Goal: Task Accomplishment & Management: Complete application form

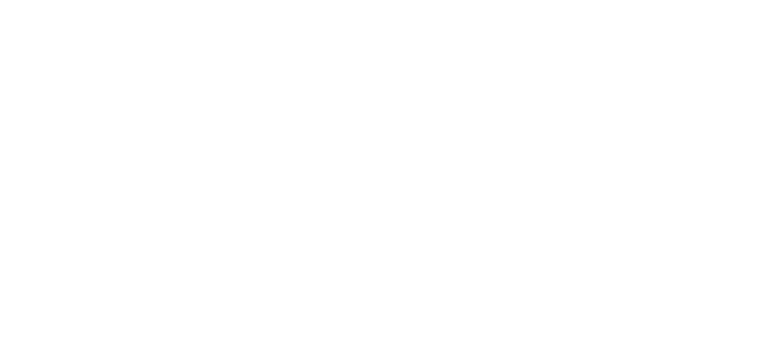
click at [0, 0] on html at bounding box center [0, 0] width 0 height 0
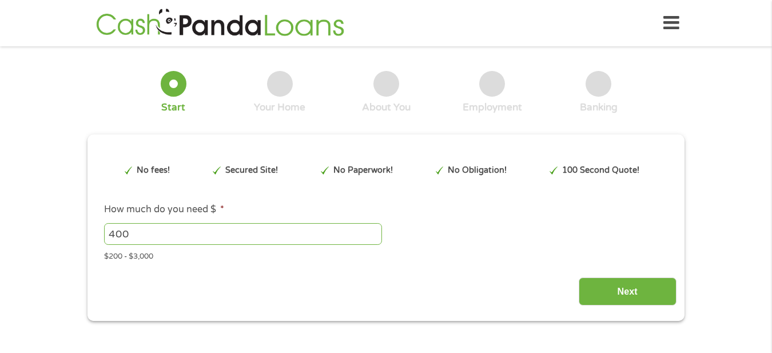
type input "Cj0KCQjw0Y3HBhCxARIsAN7931WTymShbX-O5-OowgVsyy2eYhJhCIl8H3xwtP-fWLcdk9Vs8TCjOg8…"
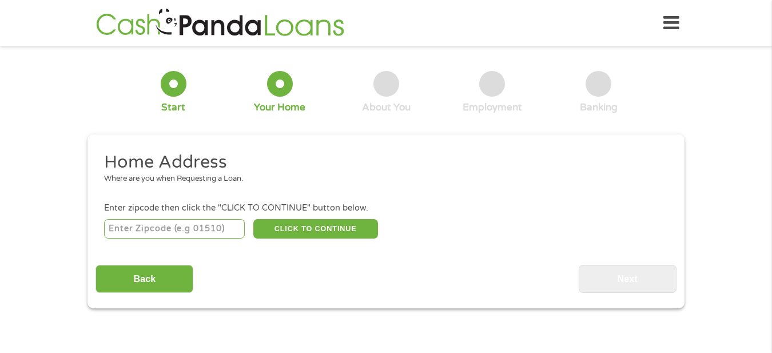
click at [217, 227] on input "number" at bounding box center [174, 228] width 141 height 19
type input "42301"
click at [337, 224] on button "CLICK TO CONTINUE" at bounding box center [315, 228] width 125 height 19
type input "42301"
type input "[GEOGRAPHIC_DATA]"
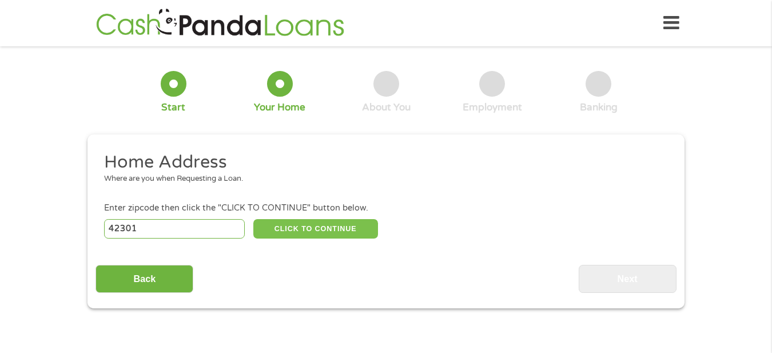
select select "[US_STATE]"
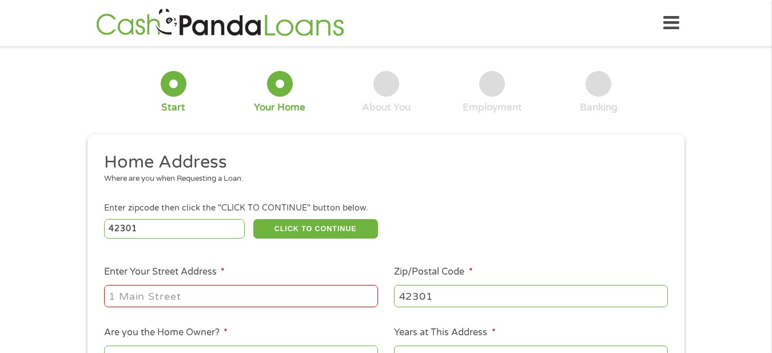
click at [151, 292] on input "Enter Your Street Address *" at bounding box center [241, 296] width 274 height 22
type input "[STREET_ADDRESS]"
click at [229, 347] on select "No Yes" at bounding box center [241, 357] width 274 height 23
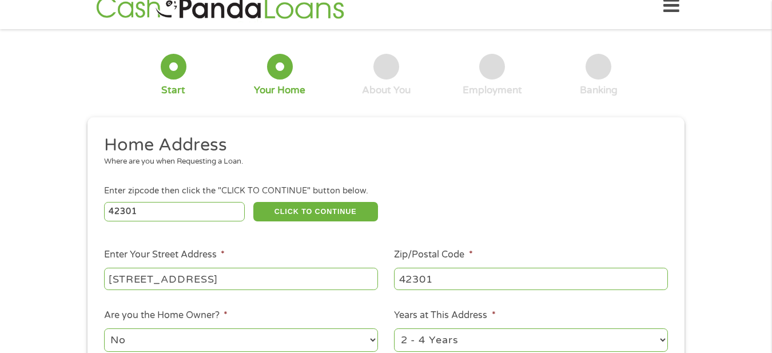
click at [104, 330] on select "No Yes" at bounding box center [241, 339] width 274 height 23
click at [541, 340] on select "1 Year or less 1 - 2 Years 2 - 4 Years Over 4 Years" at bounding box center [531, 339] width 274 height 23
click at [394, 330] on select "1 Year or less 1 - 2 Years 2 - 4 Years Over 4 Years" at bounding box center [531, 339] width 274 height 23
click at [732, 145] on div "1 Start 2 Your Home 3 About You 4 Employment 5 Banking 6 This field is hidden w…" at bounding box center [386, 267] width 772 height 461
click at [665, 337] on select "1 Year or less 1 - 2 Years 2 - 4 Years Over 4 Years" at bounding box center [531, 339] width 274 height 23
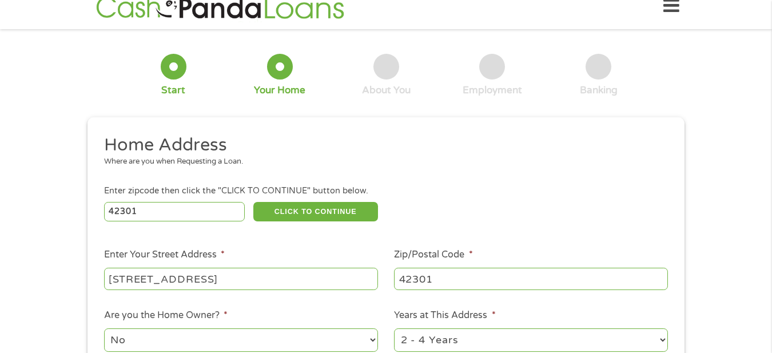
click at [394, 330] on select "1 Year or less 1 - 2 Years 2 - 4 Years Over 4 Years" at bounding box center [531, 339] width 274 height 23
select select "60months"
click at [312, 209] on button "CLICK TO CONTINUE" at bounding box center [315, 211] width 125 height 19
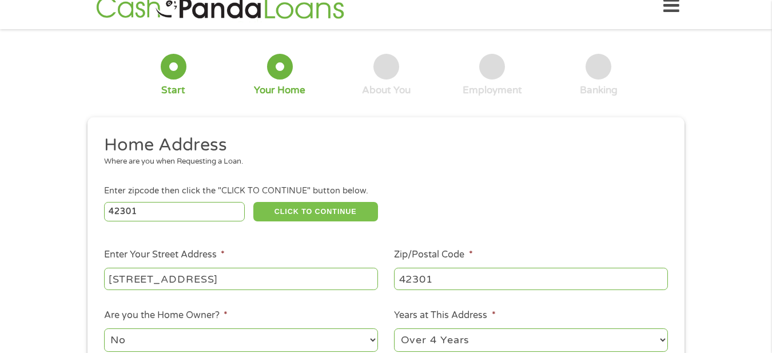
click at [312, 209] on button "CLICK TO CONTINUE" at bounding box center [315, 211] width 125 height 19
click at [291, 256] on li "Enter Your Street Address * [STREET_ADDRESS]" at bounding box center [241, 270] width 291 height 44
click at [362, 203] on button "CLICK TO CONTINUE" at bounding box center [315, 211] width 125 height 19
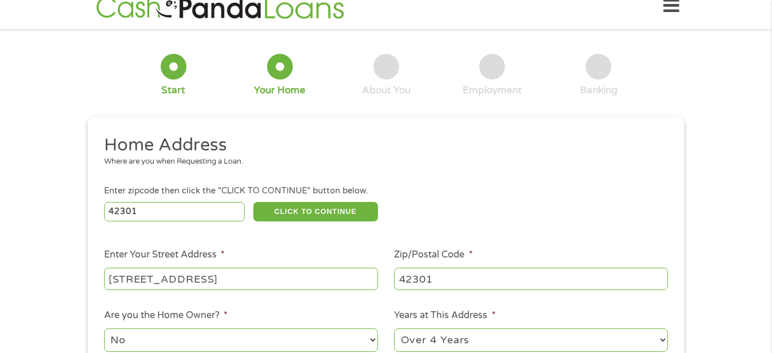
click at [282, 75] on div at bounding box center [280, 67] width 26 height 26
click at [164, 74] on div at bounding box center [174, 67] width 26 height 26
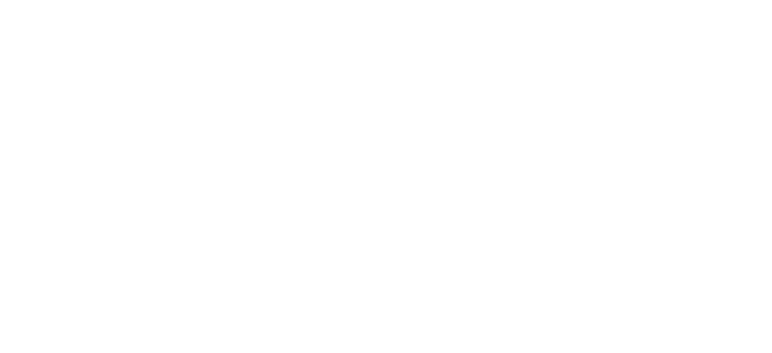
click at [0, 0] on html at bounding box center [0, 0] width 0 height 0
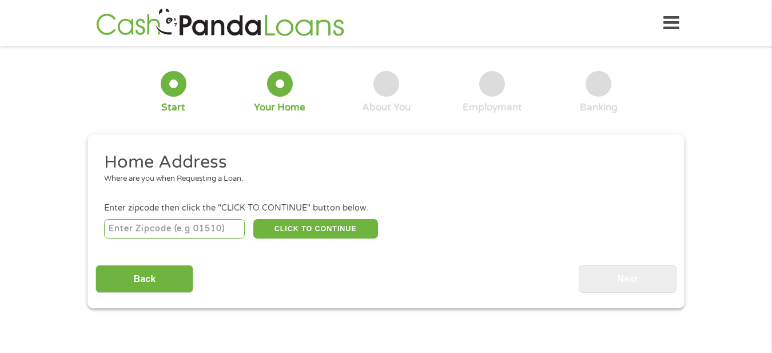
click at [215, 229] on input "number" at bounding box center [174, 228] width 141 height 19
type input "42301"
select select "[US_STATE]"
click at [291, 231] on button "CLICK TO CONTINUE" at bounding box center [315, 228] width 125 height 19
type input "42301"
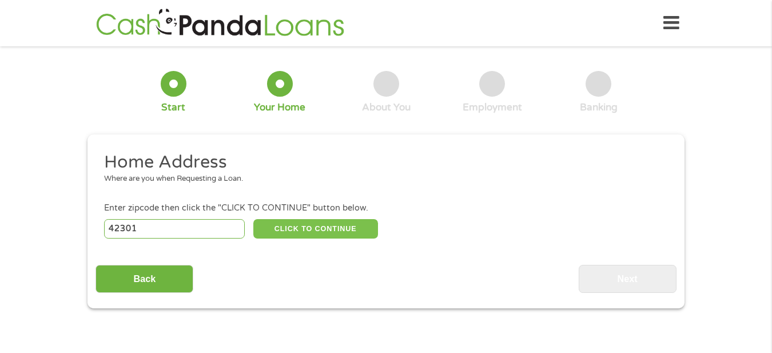
type input "[GEOGRAPHIC_DATA]"
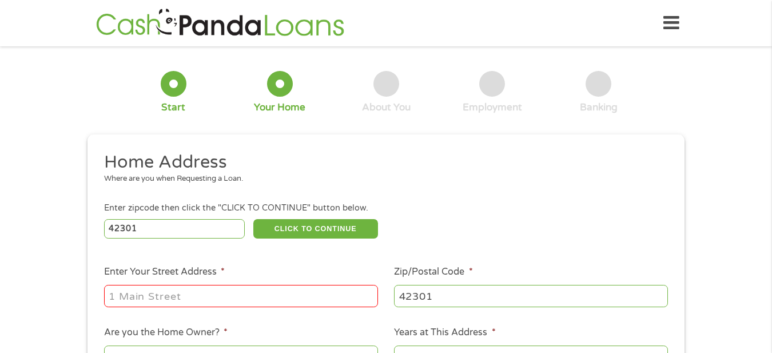
click at [208, 302] on input "Enter Your Street Address *" at bounding box center [241, 296] width 274 height 22
type input "[STREET_ADDRESS]"
click at [252, 348] on select "No Yes" at bounding box center [241, 357] width 274 height 23
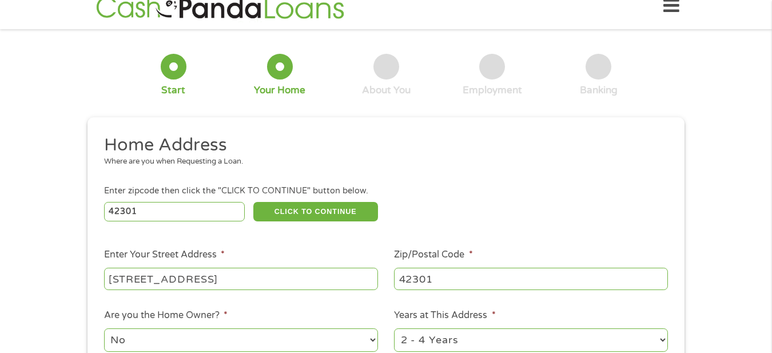
click at [124, 339] on select "No Yes" at bounding box center [241, 339] width 274 height 23
select select "yes"
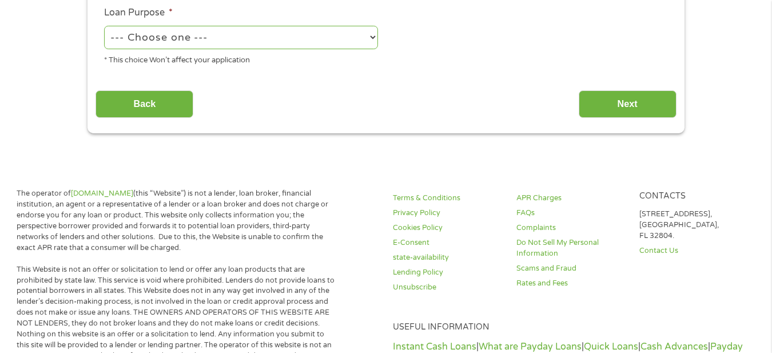
scroll to position [384, 0]
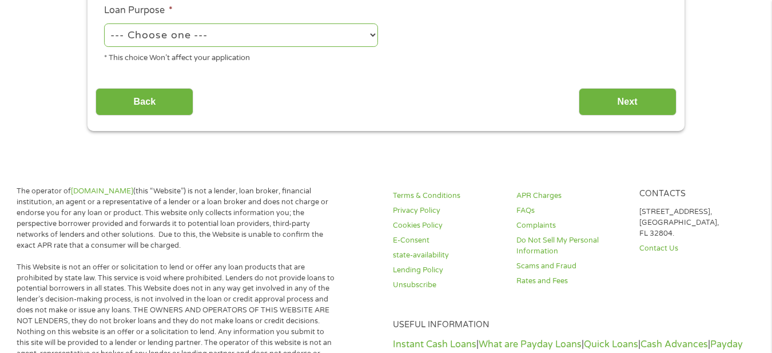
click at [377, 36] on select "--- Choose one --- Pay Bills Debt Consolidation Home Improvement Major Purchase…" at bounding box center [241, 34] width 274 height 23
select select "shorttermcash"
click at [104, 25] on select "--- Choose one --- Pay Bills Debt Consolidation Home Improvement Major Purchase…" at bounding box center [241, 34] width 274 height 23
click at [595, 93] on input "Next" at bounding box center [628, 102] width 98 height 28
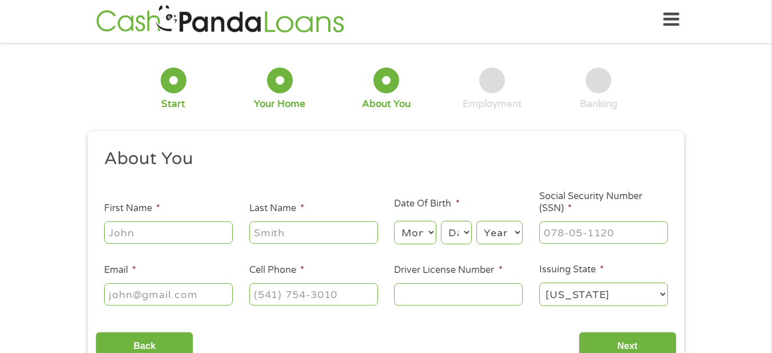
scroll to position [0, 0]
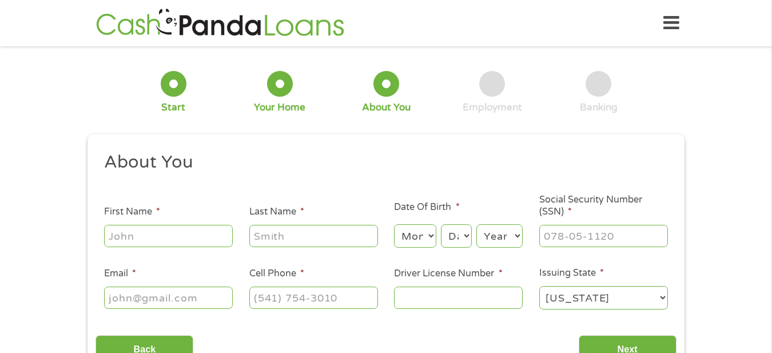
click at [194, 238] on input "First Name *" at bounding box center [168, 236] width 129 height 22
type input "Deborah"
type input "Mitchell Medeiros"
type input "deborahmedeiros9545@gmail.com"
type input "(270) 693-8181"
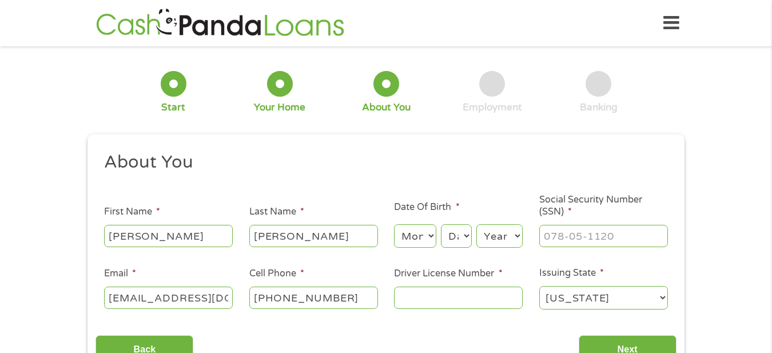
click at [405, 243] on select "Month 1 2 3 4 5 6 7 8 9 10 11 12" at bounding box center [415, 235] width 42 height 23
select select "2"
click at [394, 224] on select "Month 1 2 3 4 5 6 7 8 9 10 11 12" at bounding box center [415, 235] width 42 height 23
click at [459, 241] on select "Day 1 2 3 4 5 6 7 8 9 10 11 12 13 14 15 16 17 18 19 20 21 22 23 24 25 26 27 28 …" at bounding box center [456, 235] width 31 height 23
select select "20"
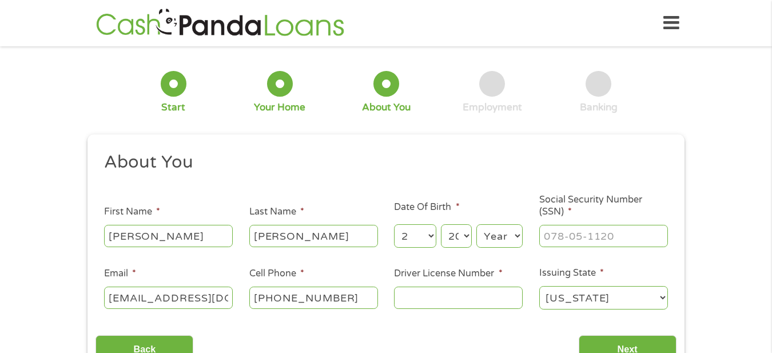
click at [441, 224] on select "Day 1 2 3 4 5 6 7 8 9 10 11 12 13 14 15 16 17 18 19 20 21 22 23 24 25 26 27 28 …" at bounding box center [456, 235] width 31 height 23
click at [495, 239] on select "Year 2007 2006 2005 2004 2003 2002 2001 2000 1999 1998 1997 1996 1995 1994 1993…" at bounding box center [500, 235] width 46 height 23
select select "1971"
click at [495, 239] on select "Year 2007 2006 2005 2004 2003 2002 2001 2000 1999 1998 1997 1996 1995 1994 1993…" at bounding box center [500, 235] width 46 height 23
click at [624, 239] on input "___-__-____" at bounding box center [604, 236] width 129 height 22
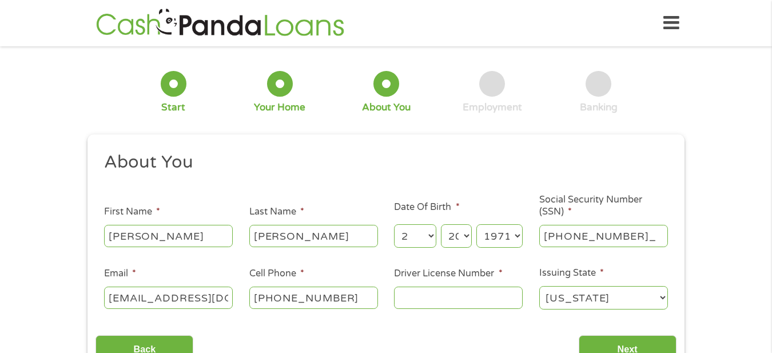
type input "037-46-9823"
click at [340, 300] on input "(270) 693-8181" at bounding box center [313, 298] width 129 height 22
type input "(270) 314-9460"
click at [430, 299] on input "Driver License Number *" at bounding box center [458, 298] width 129 height 22
type input "o97979710"
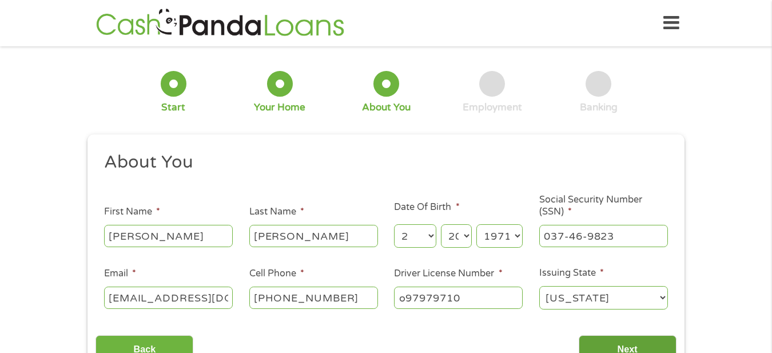
click at [623, 343] on input "Next" at bounding box center [628, 349] width 98 height 28
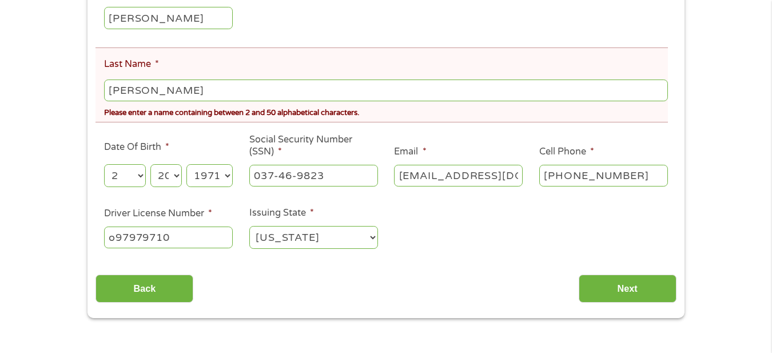
scroll to position [213, 0]
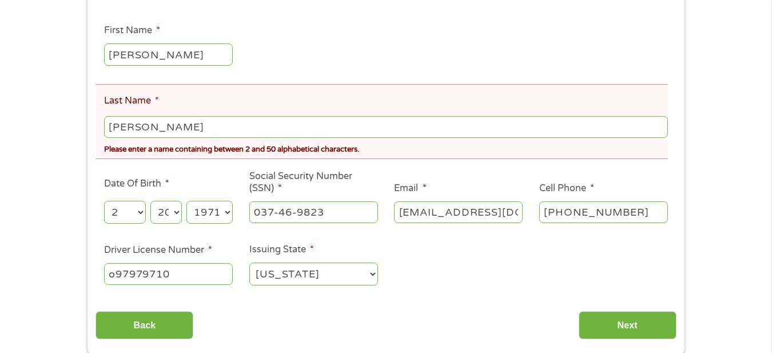
click at [156, 126] on input "Mitchell Medeiros" at bounding box center [386, 127] width 564 height 22
click at [208, 132] on input "MitchellMedeiros" at bounding box center [386, 127] width 564 height 22
click at [310, 137] on input "MitchellMedeiros" at bounding box center [386, 127] width 564 height 22
click at [152, 127] on input "MitchellMedeiros" at bounding box center [386, 127] width 564 height 22
type input "Medeiros"
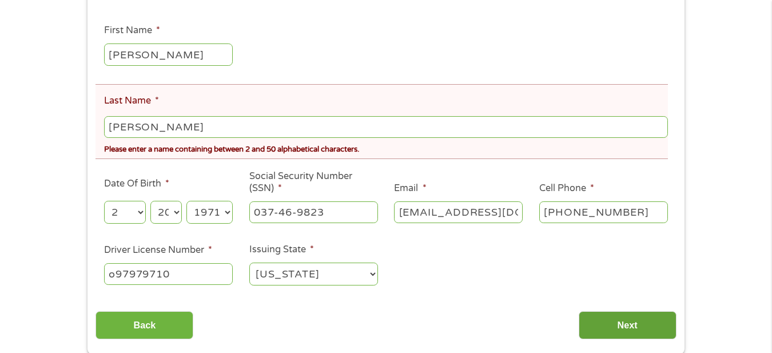
click at [627, 323] on input "Next" at bounding box center [628, 325] width 98 height 28
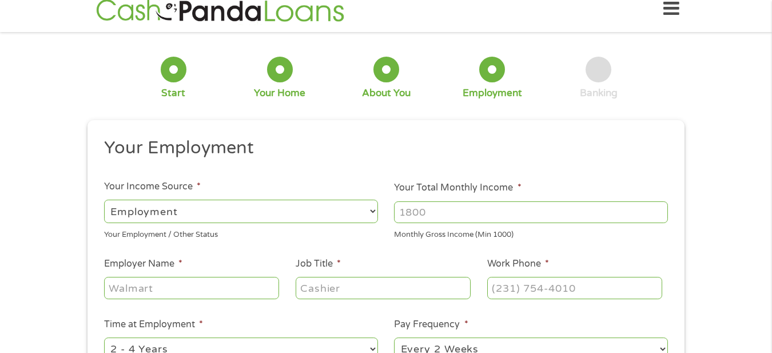
scroll to position [0, 0]
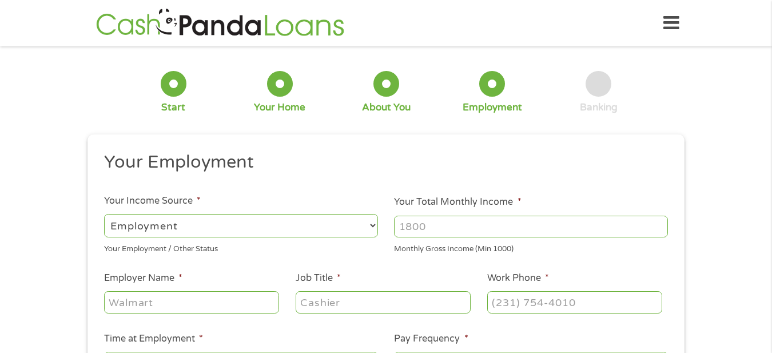
click at [375, 223] on select "--- Choose one --- Employment Self Employed Benefits" at bounding box center [241, 225] width 274 height 23
select select "benefits"
click at [104, 214] on select "--- Choose one --- Employment Self Employed Benefits" at bounding box center [241, 225] width 274 height 23
type input "Other"
type input "(270) 314-9460"
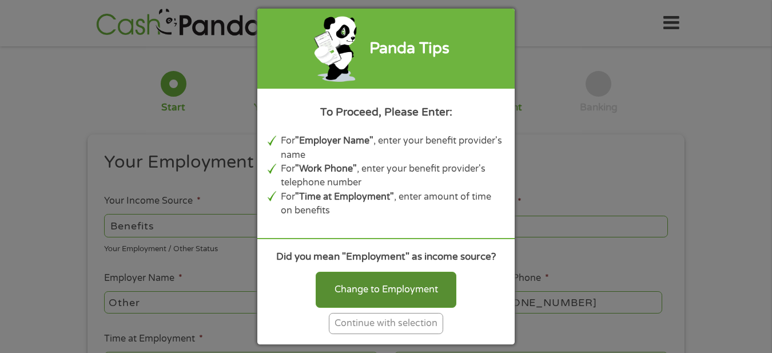
click at [353, 298] on div "Change to Employment" at bounding box center [386, 289] width 141 height 35
select select "fullTime"
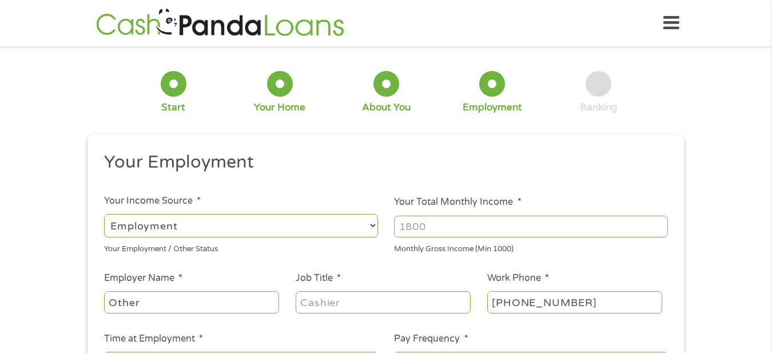
click at [490, 216] on input "Your Total Monthly Income *" at bounding box center [531, 227] width 274 height 22
click at [180, 295] on input "Other" at bounding box center [191, 302] width 175 height 22
click at [183, 305] on input "Other" at bounding box center [191, 302] width 175 height 22
click at [406, 225] on input "2400" at bounding box center [531, 227] width 274 height 22
type input "3400"
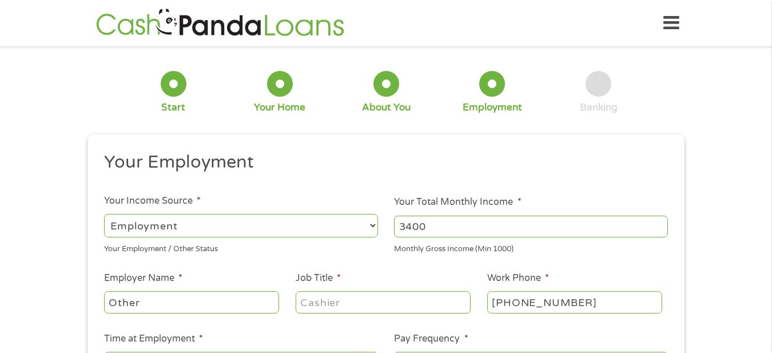
click at [196, 302] on input "Other" at bounding box center [191, 302] width 175 height 22
type input "Othersocial security"
click at [335, 298] on input "Job Title *" at bounding box center [383, 302] width 175 height 22
type input "retired"
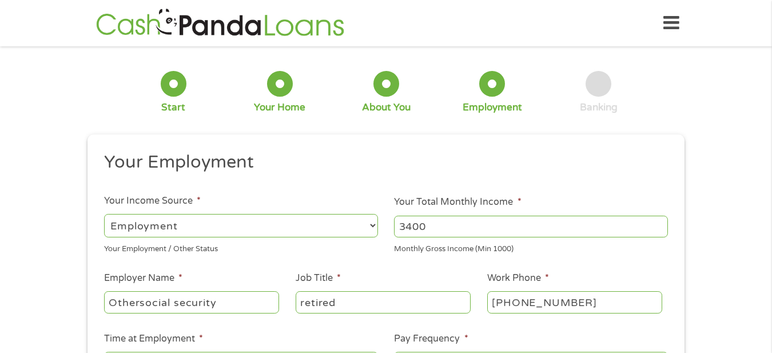
click at [580, 306] on input "(270) 314-9460" at bounding box center [575, 302] width 175 height 22
type input "(800) 772-1213"
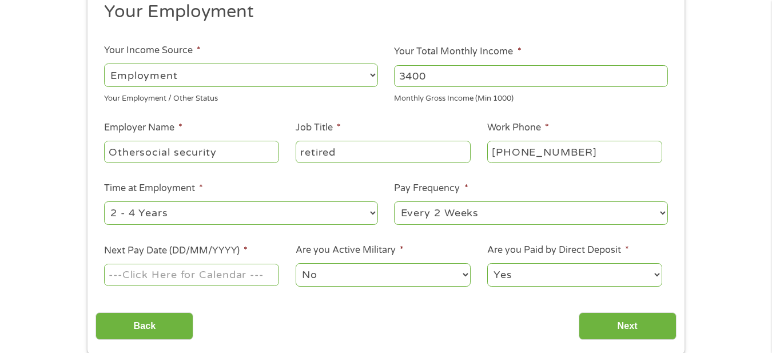
scroll to position [212, 0]
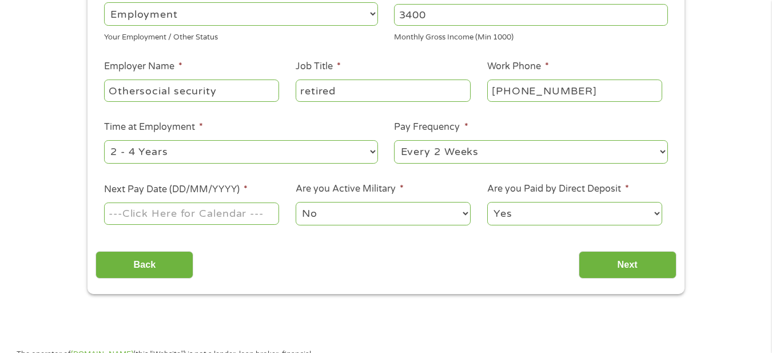
click at [371, 152] on select "--- Choose one --- 1 Year or less 1 - 2 Years 2 - 4 Years Over 4 Years" at bounding box center [241, 151] width 274 height 23
select select "60months"
click at [104, 140] on select "--- Choose one --- 1 Year or less 1 - 2 Years 2 - 4 Years Over 4 Years" at bounding box center [241, 151] width 274 height 23
click at [521, 151] on select "--- Choose one --- Every 2 Weeks Every Week Monthly Semi-Monthly" at bounding box center [531, 151] width 274 height 23
select select "monthly"
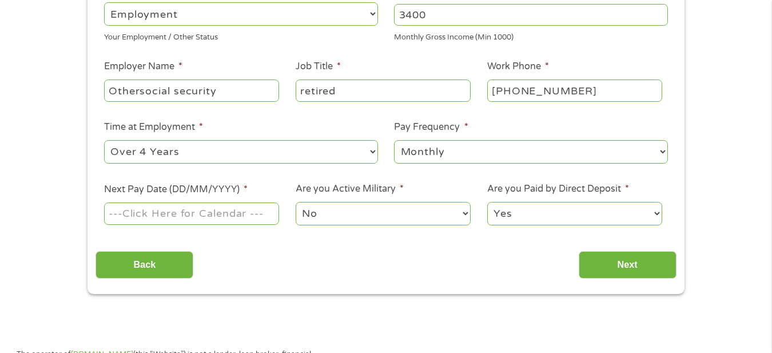
click at [394, 140] on select "--- Choose one --- Every 2 Weeks Every Week Monthly Semi-Monthly" at bounding box center [531, 151] width 274 height 23
click at [158, 216] on input "Next Pay Date (DD/MM/YYYY) *" at bounding box center [191, 214] width 175 height 22
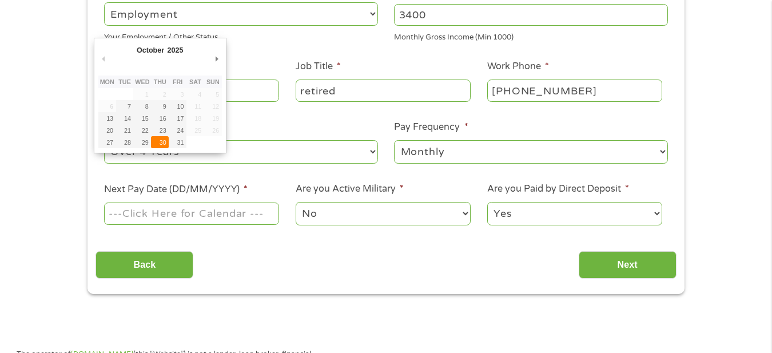
type input "30/10/2025"
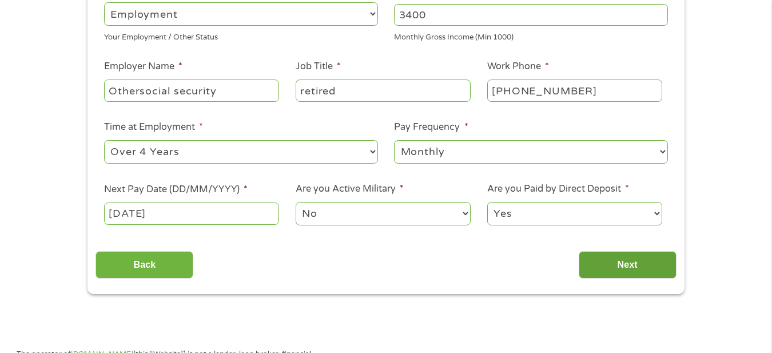
click at [619, 266] on input "Next" at bounding box center [628, 265] width 98 height 28
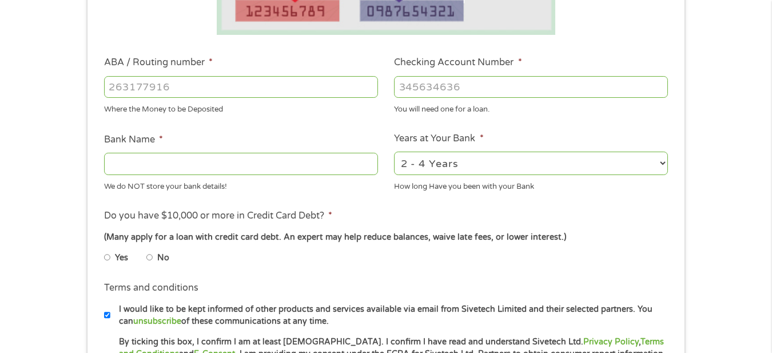
scroll to position [314, 0]
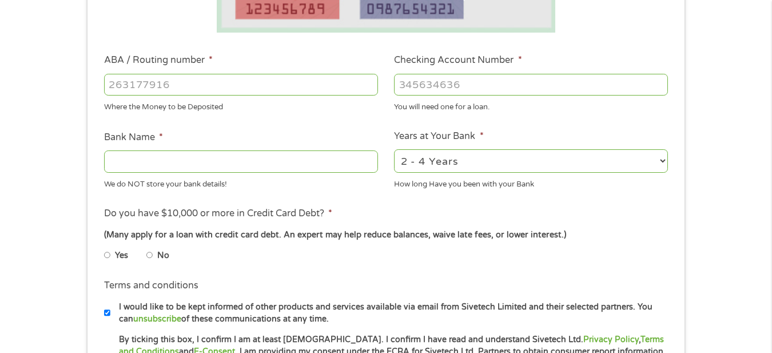
click at [314, 92] on input "ABA / Routing number *" at bounding box center [241, 85] width 274 height 22
type input "031101279"
type input "THE BANCORP BANK"
type input "031101279"
click at [518, 85] on input "Checking Account Number *" at bounding box center [531, 85] width 274 height 22
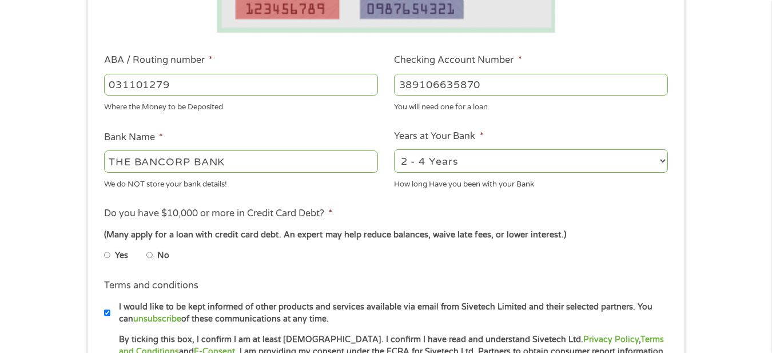
type input "389106635870"
click at [148, 255] on input "No" at bounding box center [149, 255] width 7 height 18
radio input "true"
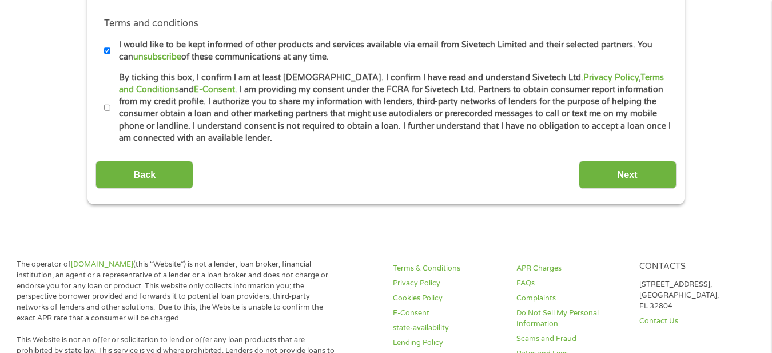
scroll to position [599, 0]
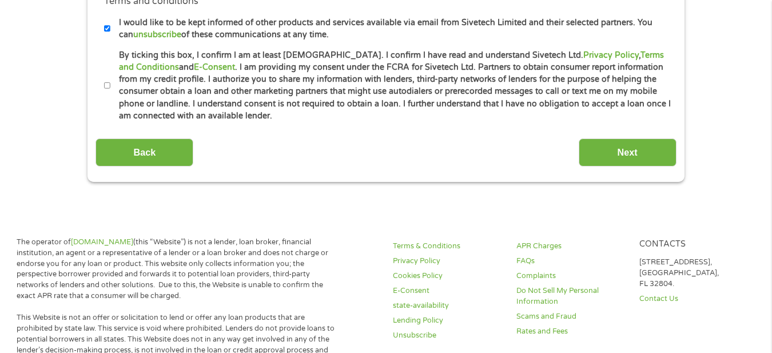
click at [109, 86] on input "By ticking this box, I confirm I am at least 18 years old. I confirm I have rea…" at bounding box center [107, 86] width 7 height 18
checkbox input "true"
click at [599, 164] on input "Next" at bounding box center [628, 152] width 98 height 28
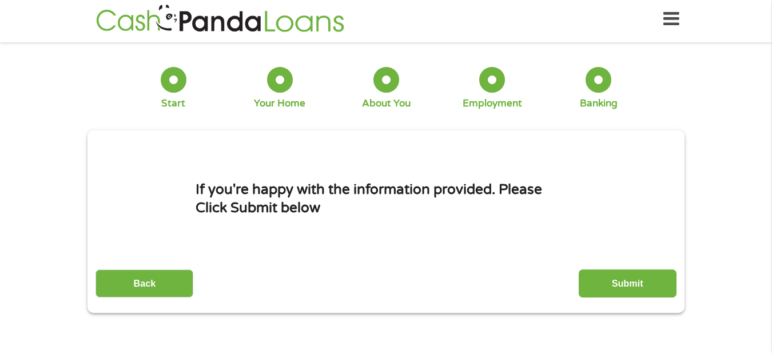
scroll to position [0, 0]
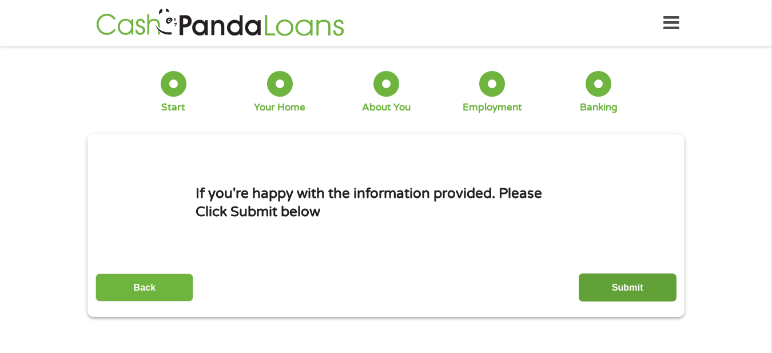
click at [601, 286] on input "Submit" at bounding box center [628, 288] width 98 height 28
